Goal: Register for event/course

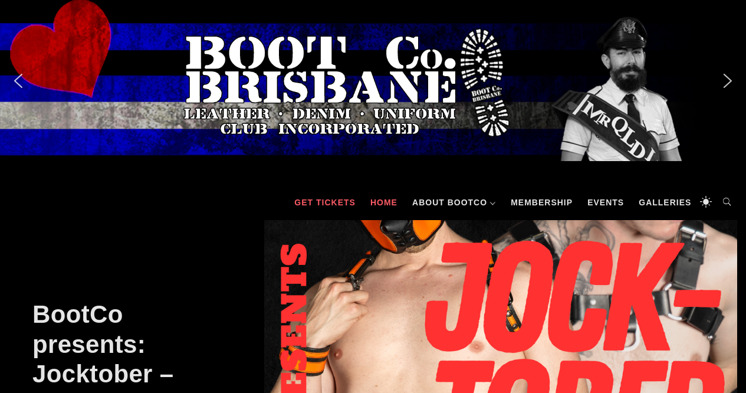
click at [342, 205] on link "GET TICKETS" at bounding box center [324, 201] width 73 height 35
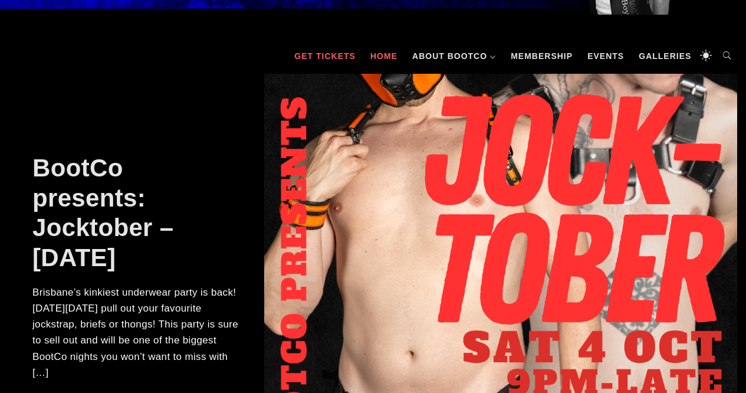
scroll to position [147, 0]
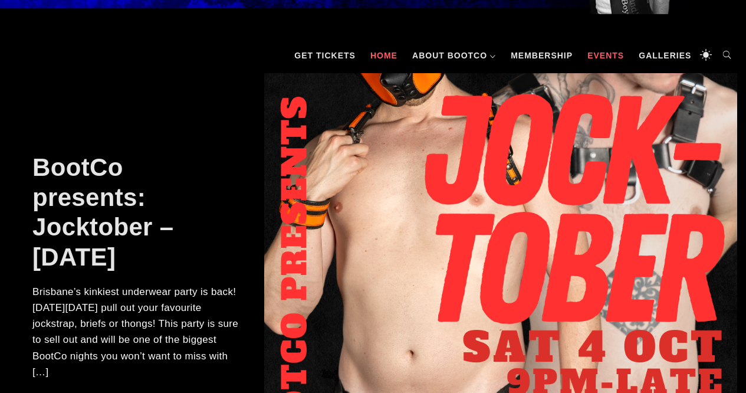
click at [609, 55] on link "Events" at bounding box center [605, 55] width 48 height 35
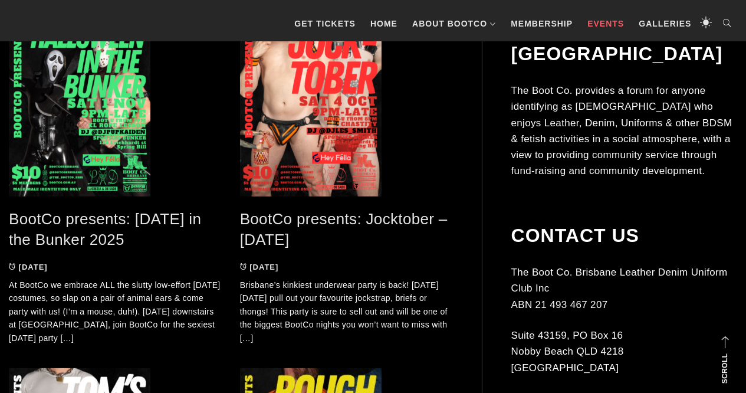
scroll to position [286, 0]
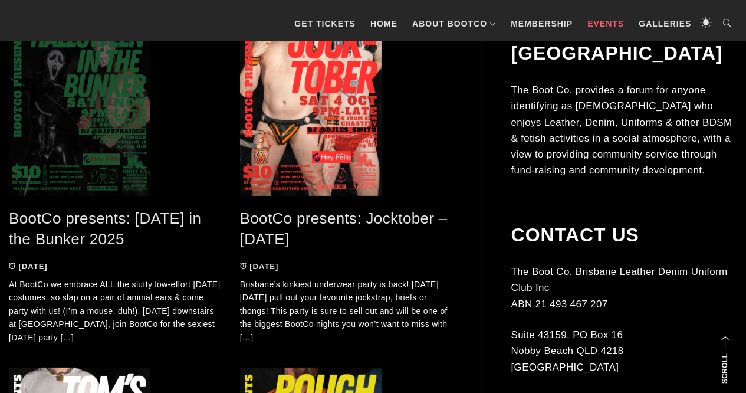
click at [58, 160] on span at bounding box center [115, 107] width 213 height 177
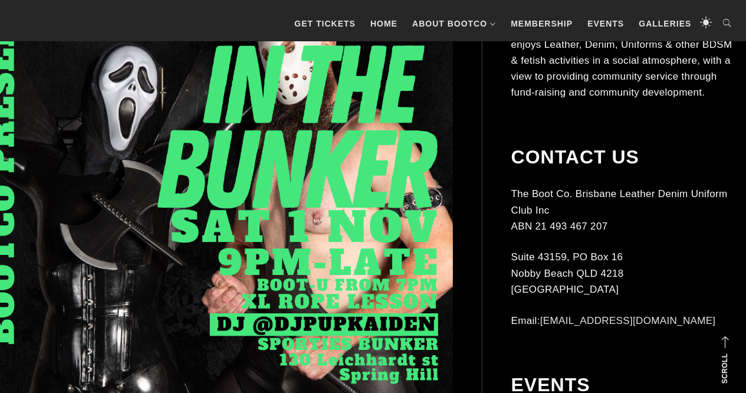
scroll to position [374, 0]
